Goal: Information Seeking & Learning: Learn about a topic

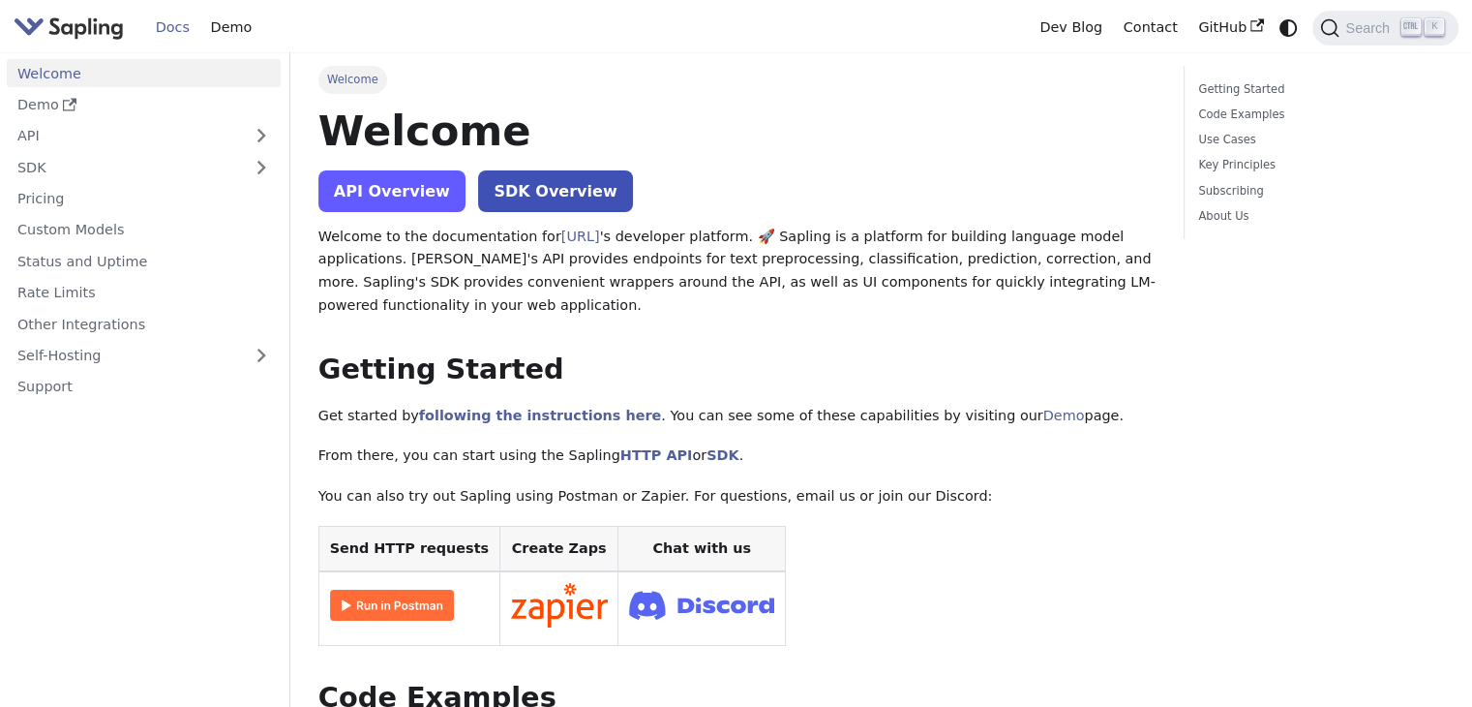
click at [425, 183] on link "API Overview" at bounding box center [391, 191] width 147 height 42
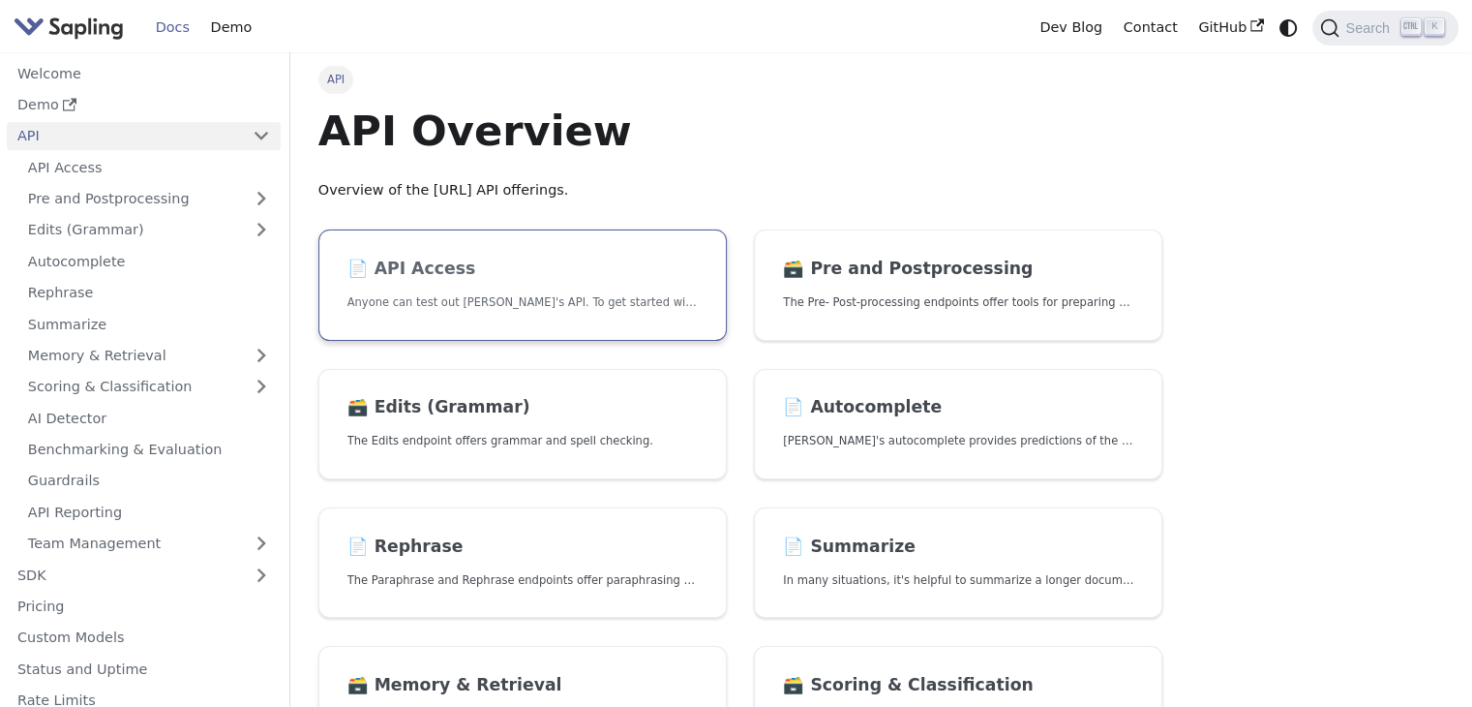
click at [592, 291] on link "📄️ API Access Anyone can test out [PERSON_NAME]'s API. To get started with the …" at bounding box center [522, 284] width 409 height 111
